Goal: Find specific page/section: Find specific page/section

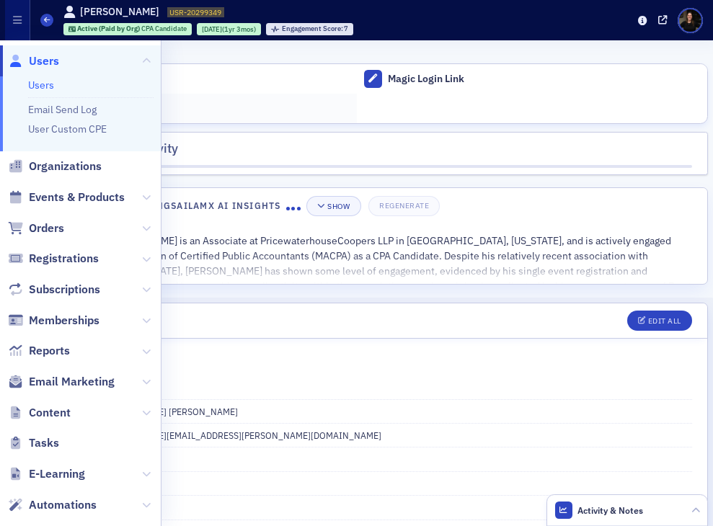
click at [304, 115] on div "Adjust Account Credit" at bounding box center [193, 109] width 312 height 13
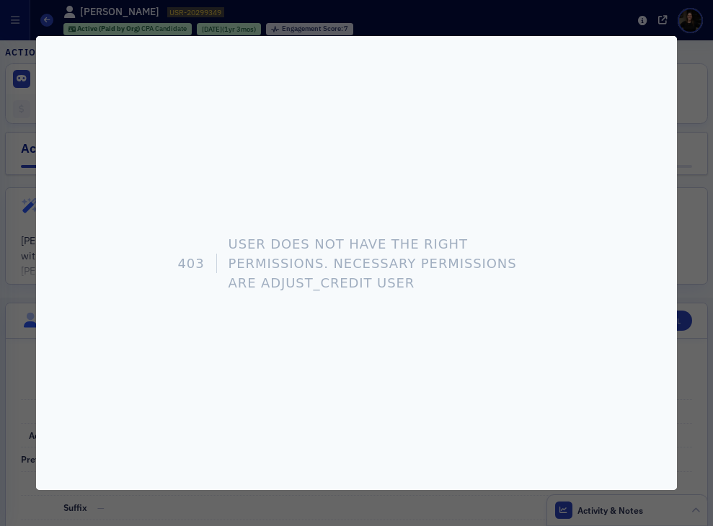
click at [525, 213] on div "403 User does not have the right permissions. Necessary permissions are adjust_…" at bounding box center [356, 263] width 641 height 454
click at [476, 515] on div at bounding box center [356, 263] width 713 height 526
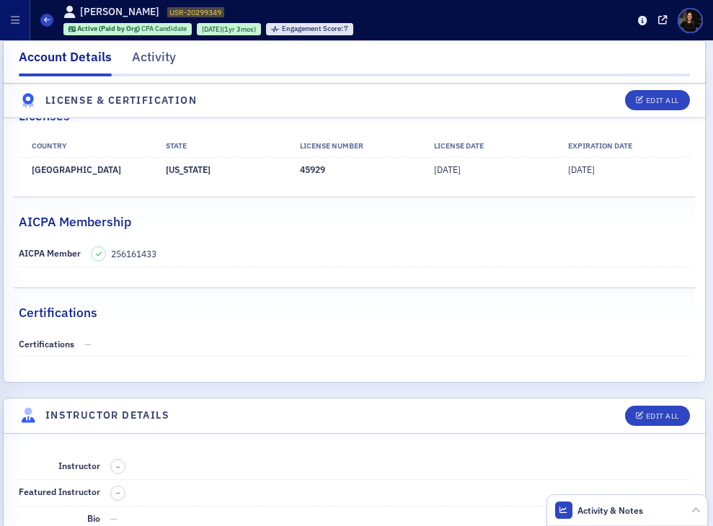
scroll to position [2916, 2]
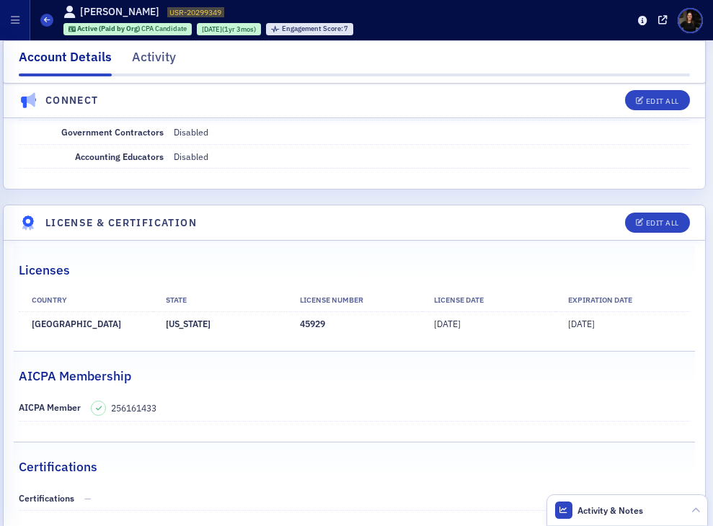
click at [312, 324] on td "45929" at bounding box center [354, 324] width 134 height 24
copy td "45929"
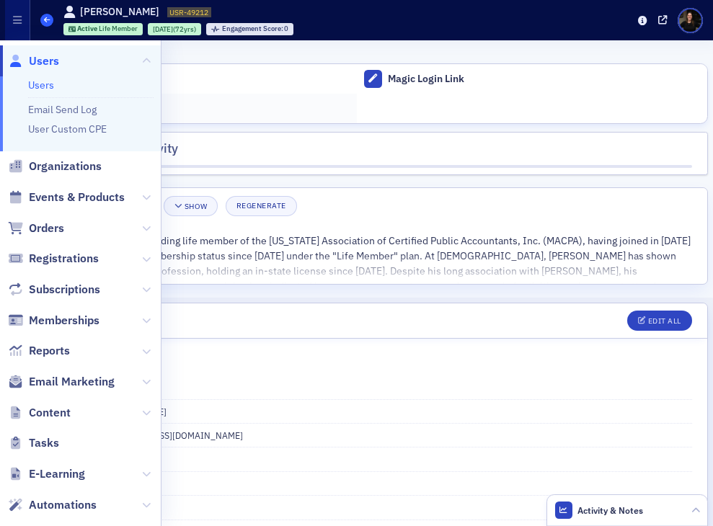
click at [44, 21] on icon at bounding box center [47, 20] width 6 height 6
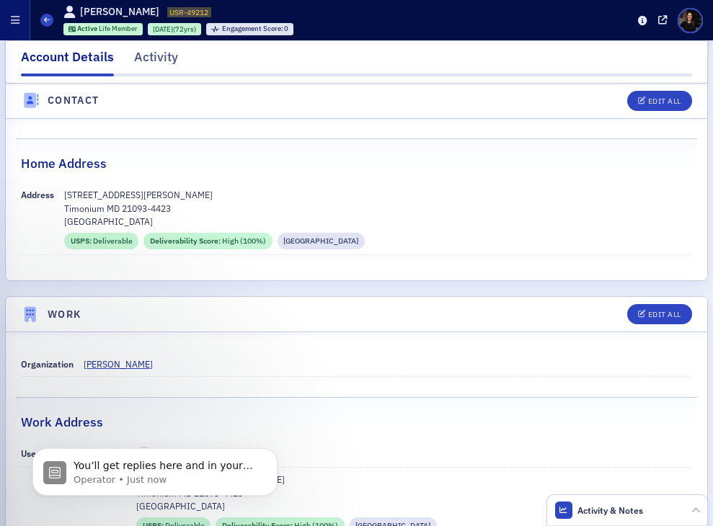
click at [22, 26] on button "button" at bounding box center [15, 20] width 30 height 40
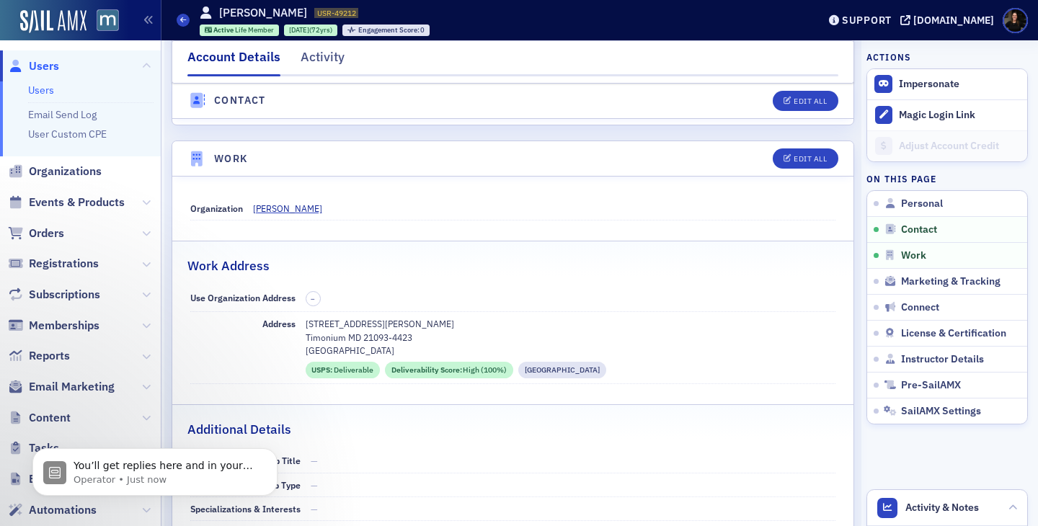
scroll to position [823, 0]
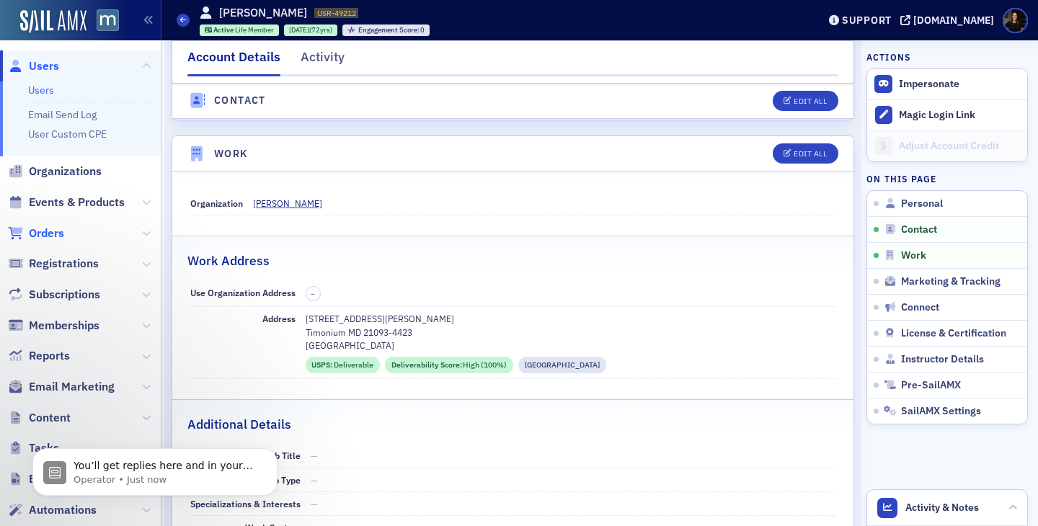
click at [50, 238] on span "Orders" at bounding box center [46, 234] width 35 height 16
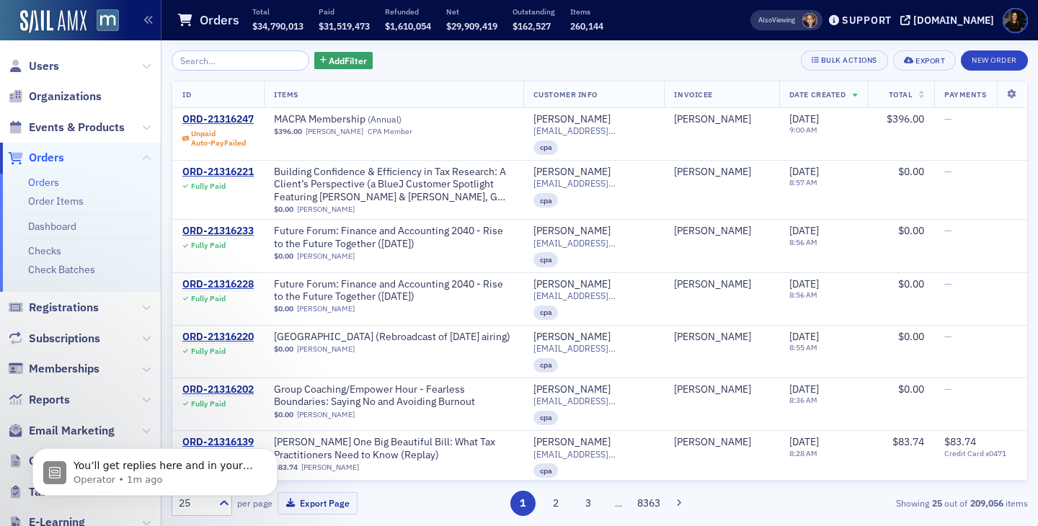
click at [64, 325] on span "Subscriptions" at bounding box center [80, 338] width 161 height 31
click at [63, 332] on span "Subscriptions" at bounding box center [64, 339] width 71 height 16
